Goal: Find specific page/section: Go to known website

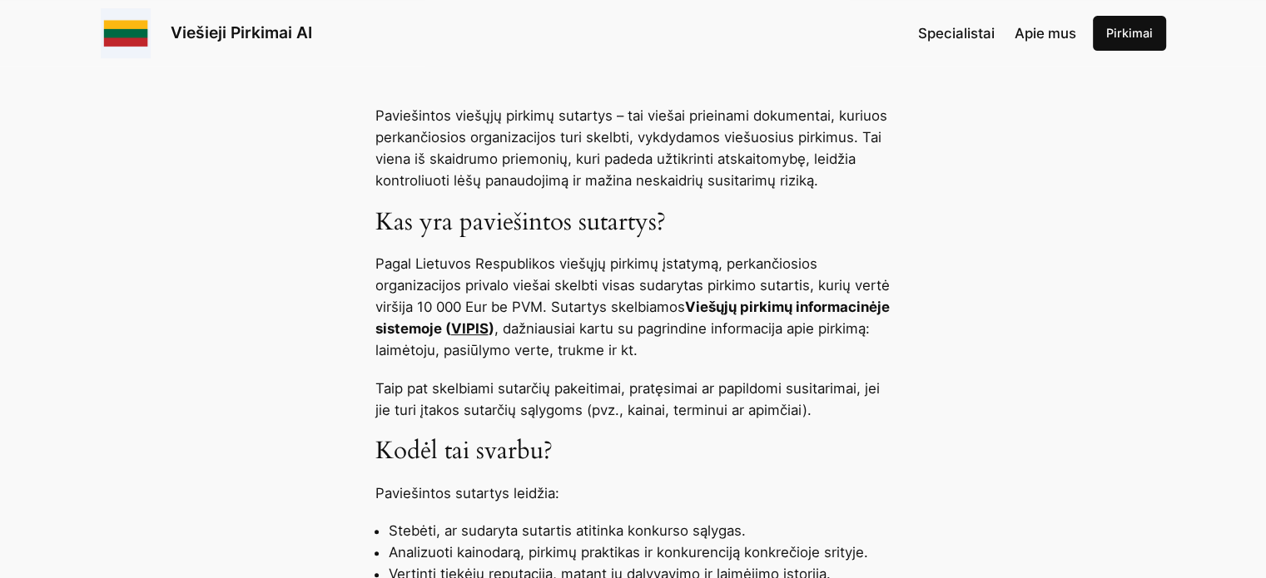
scroll to position [669, 0]
click at [488, 325] on link "VIPIS" at bounding box center [469, 328] width 37 height 17
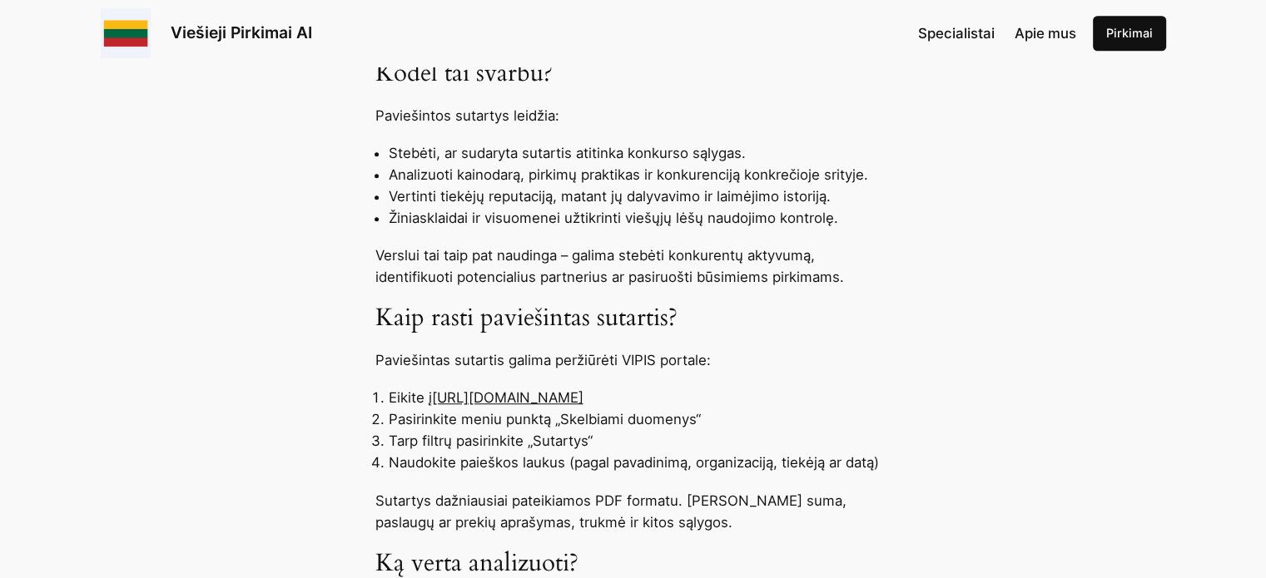
scroll to position [1069, 0]
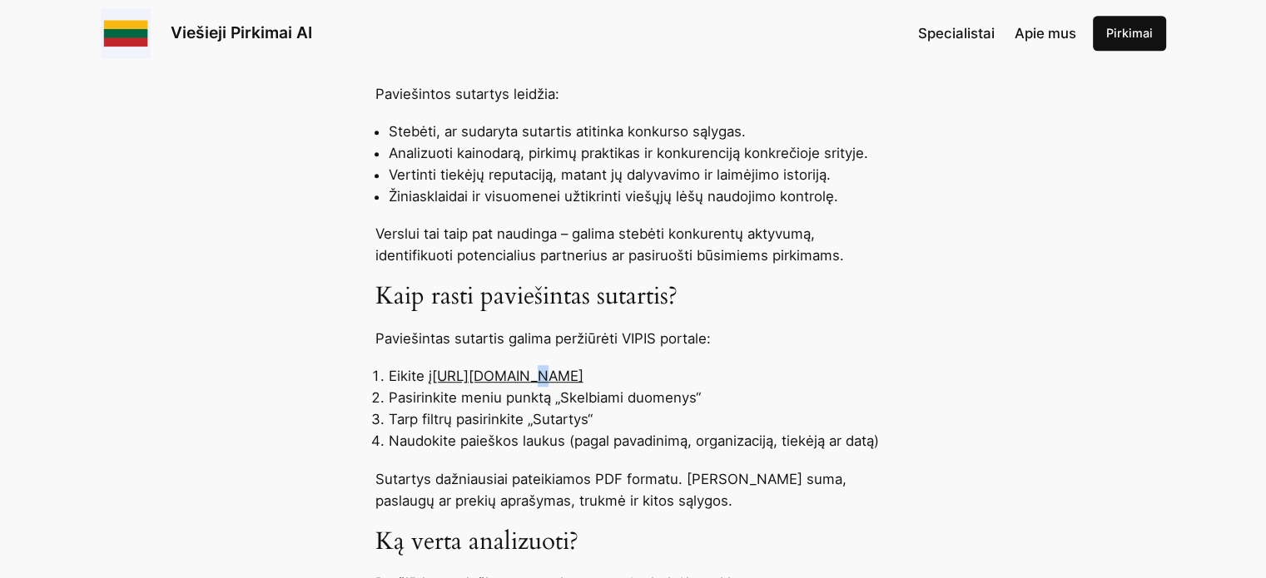
click at [517, 372] on link "[URL][DOMAIN_NAME]" at bounding box center [507, 376] width 151 height 17
click at [583, 373] on link "[URL][DOMAIN_NAME]" at bounding box center [507, 376] width 151 height 17
drag, startPoint x: 435, startPoint y: 375, endPoint x: 661, endPoint y: 379, distance: 225.5
click at [661, 379] on li "Eikite į https://pirkimai.eviesiejipirkimai.lt" at bounding box center [640, 376] width 503 height 22
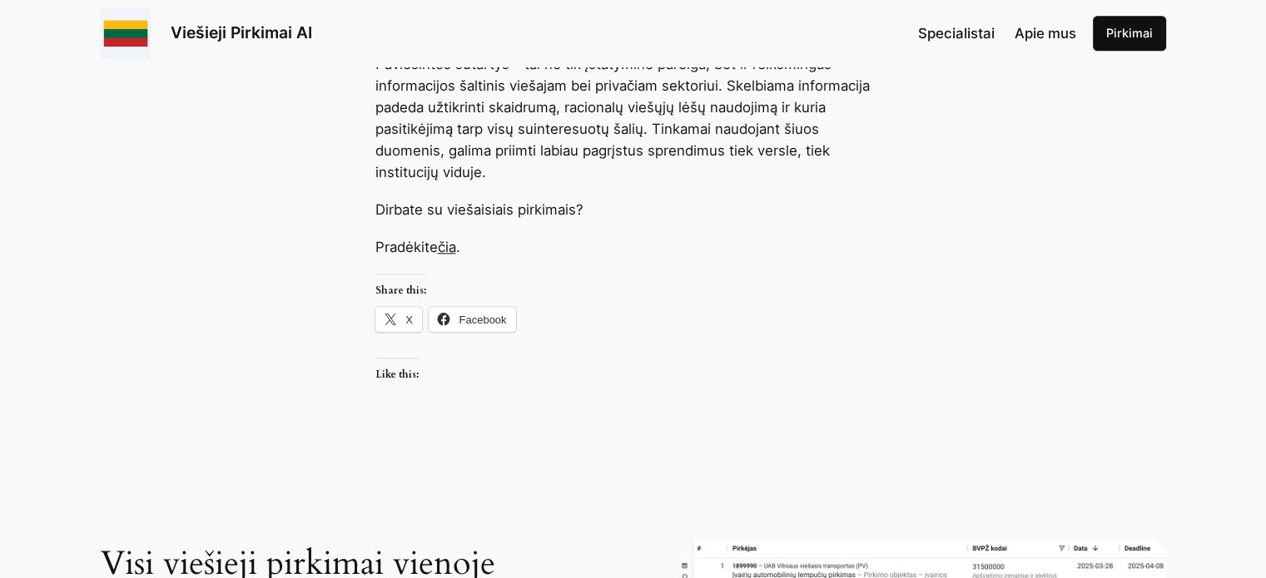
scroll to position [1774, 0]
click at [245, 34] on link "Viešieji Pirkimai AI" at bounding box center [241, 32] width 141 height 20
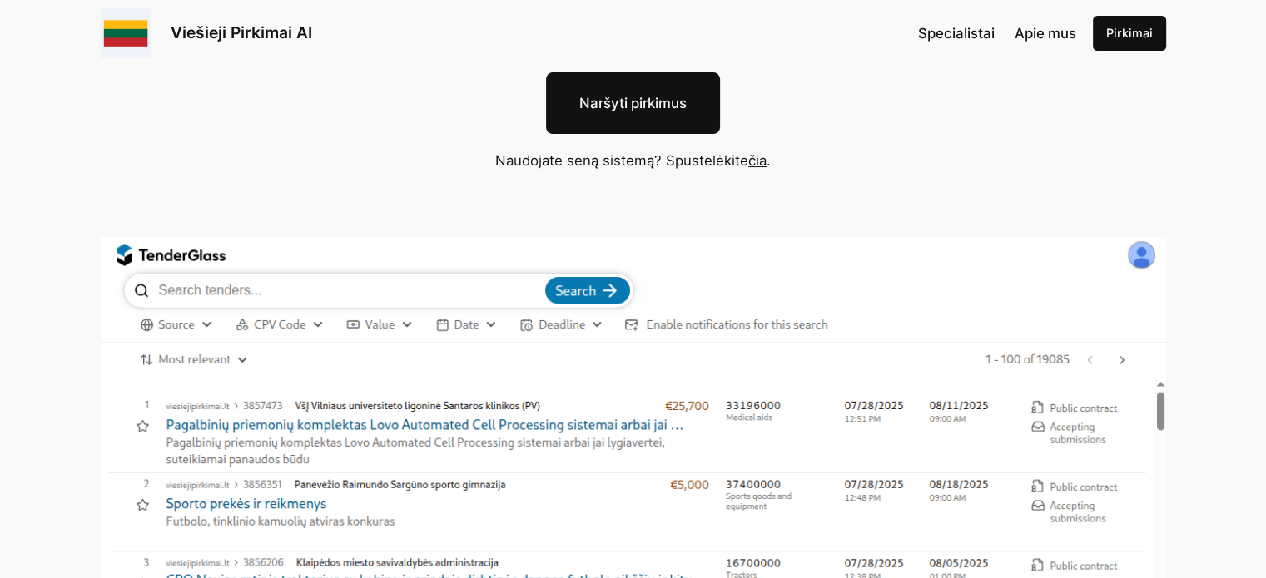
scroll to position [209, 0]
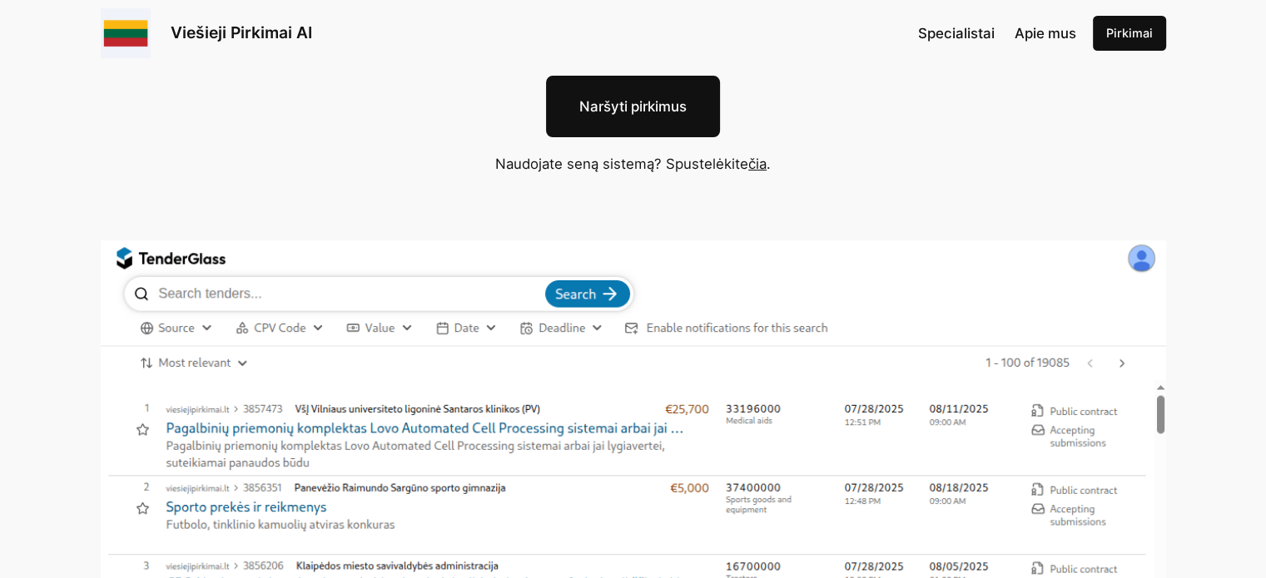
click at [443, 295] on img at bounding box center [633, 552] width 1065 height 625
